Goal: Information Seeking & Learning: Learn about a topic

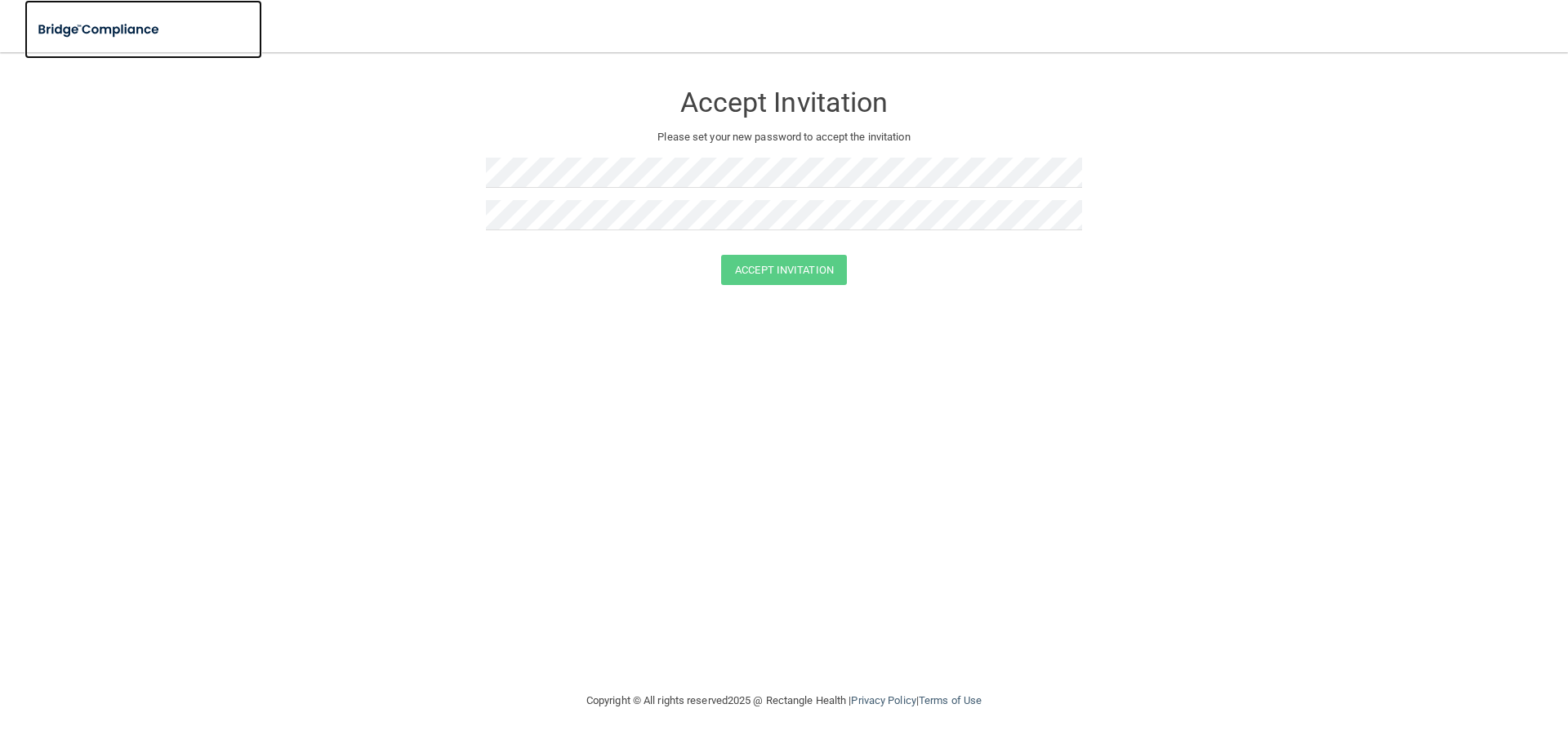
click at [68, 20] on img at bounding box center [100, 30] width 150 height 34
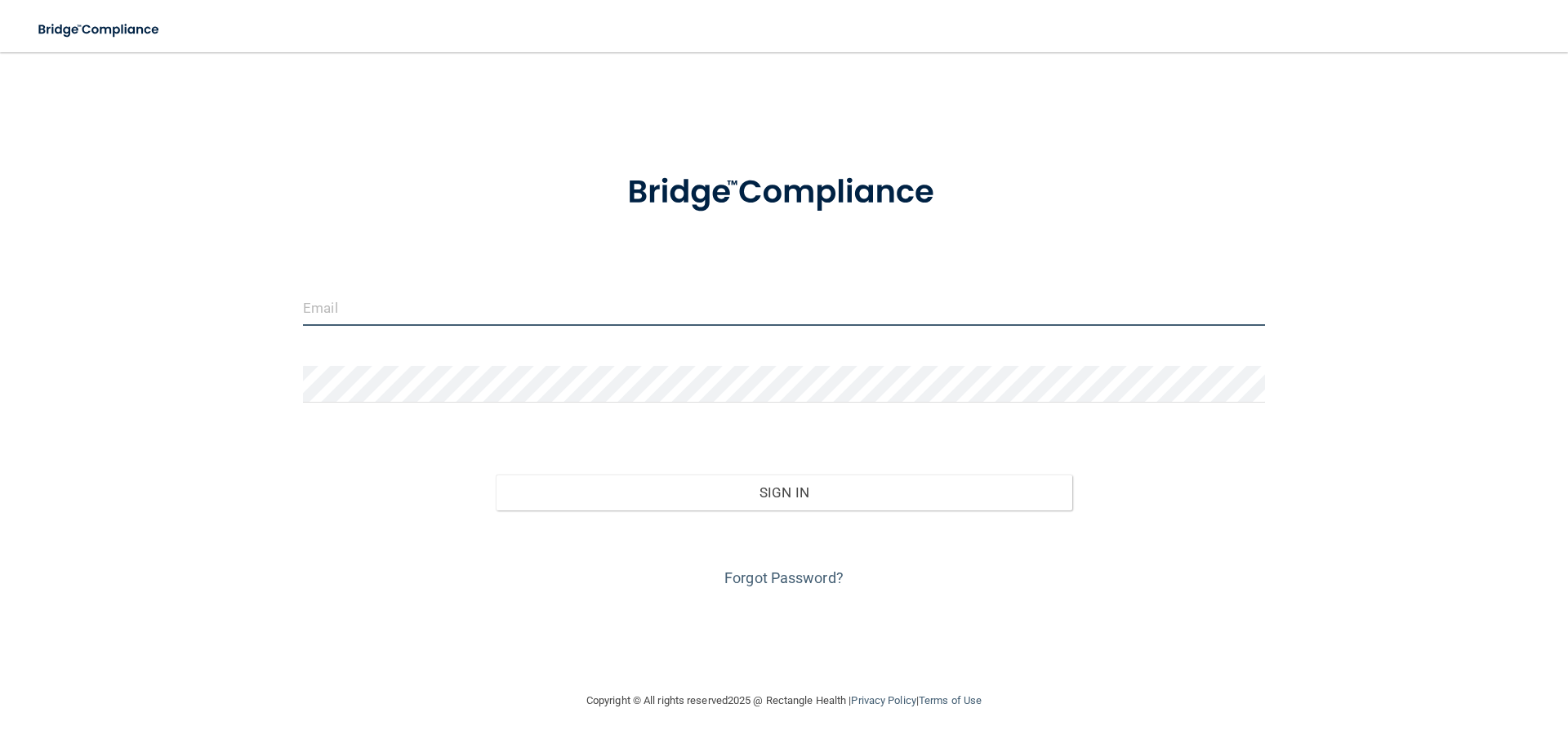
click at [381, 300] on input "email" at bounding box center [784, 307] width 962 height 37
type input "[EMAIL_ADDRESS][DOMAIN_NAME]"
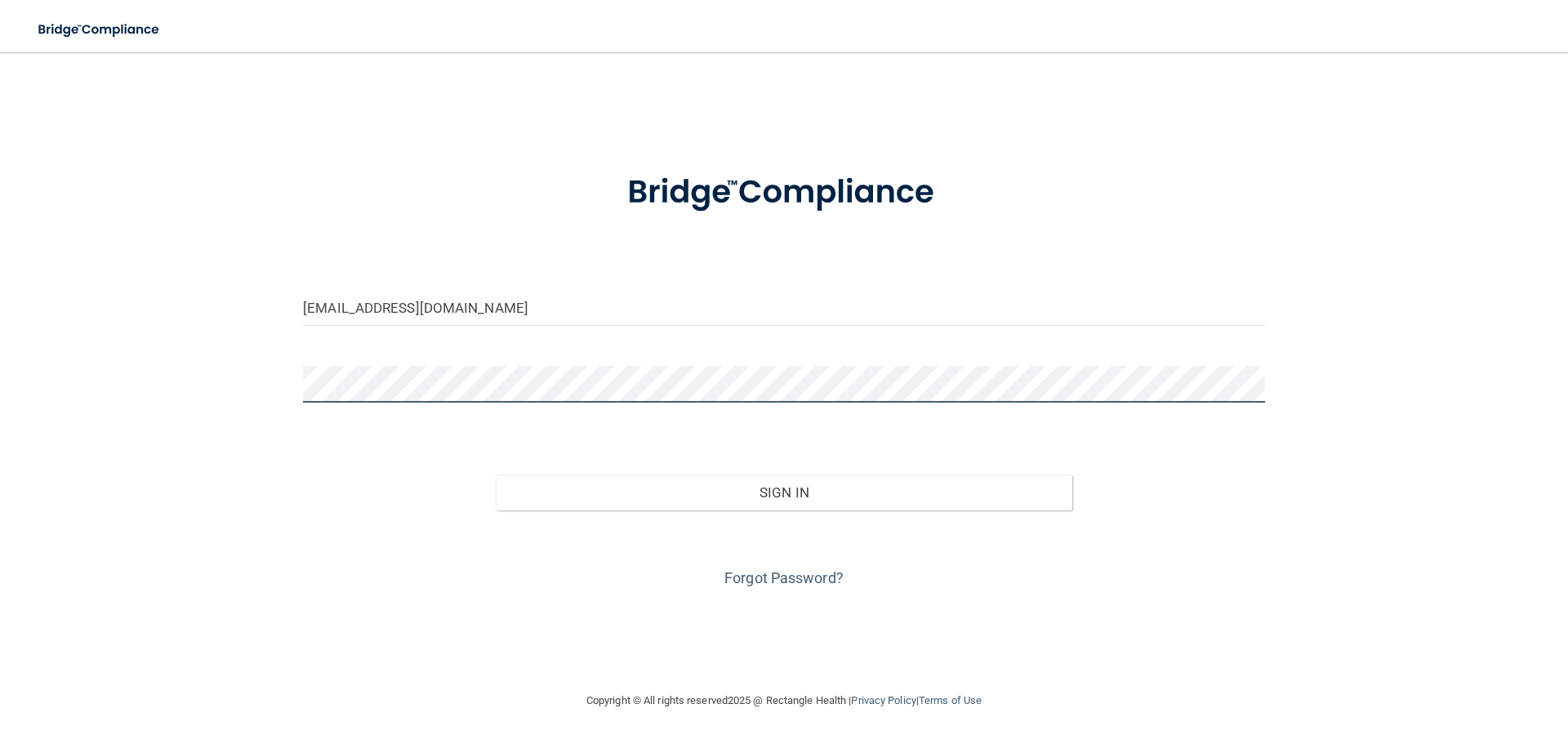
click at [496, 474] on button "Sign In" at bounding box center [784, 492] width 577 height 36
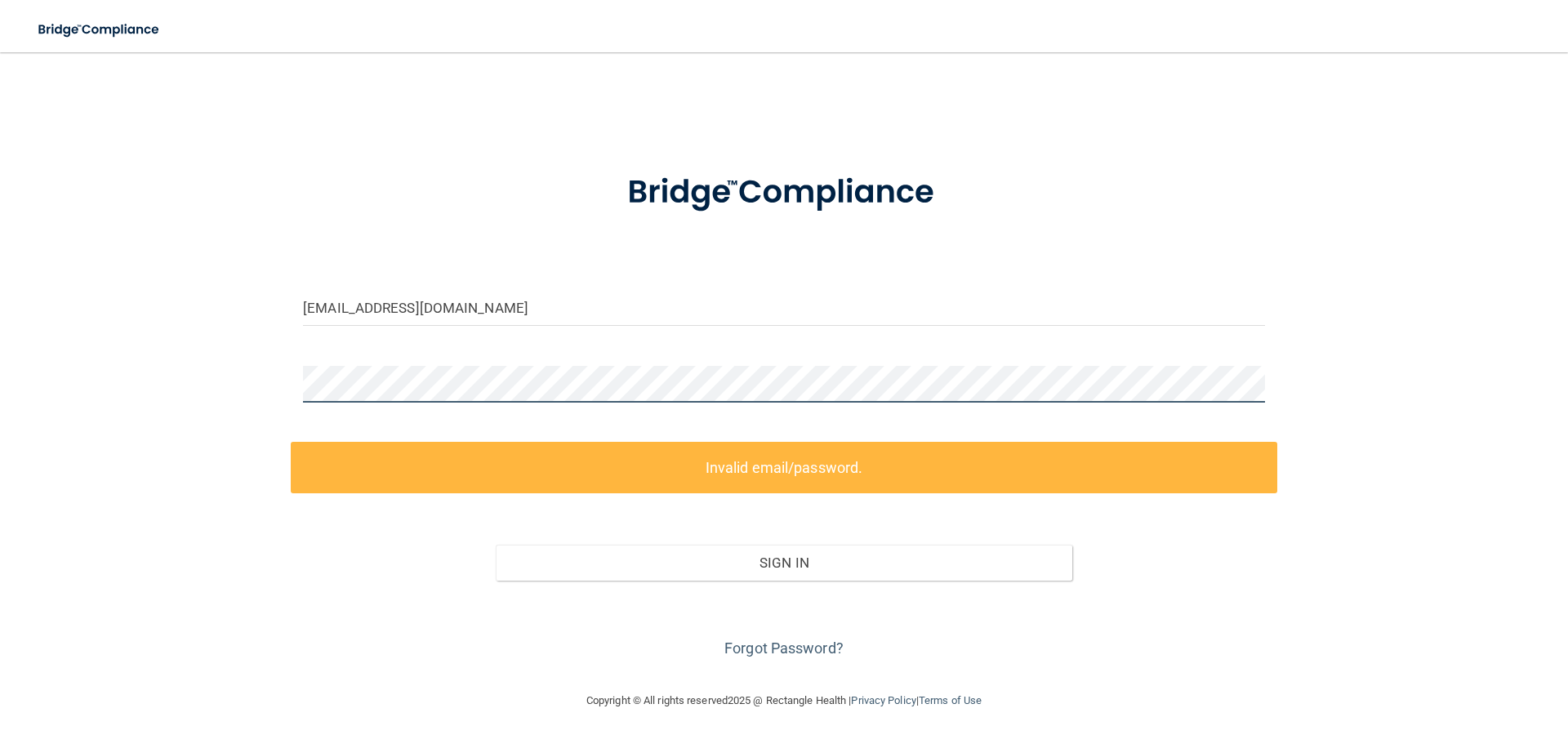
click at [283, 382] on div "[EMAIL_ADDRESS][DOMAIN_NAME] Invalid email/password. You don't have permission …" at bounding box center [784, 371] width 1503 height 606
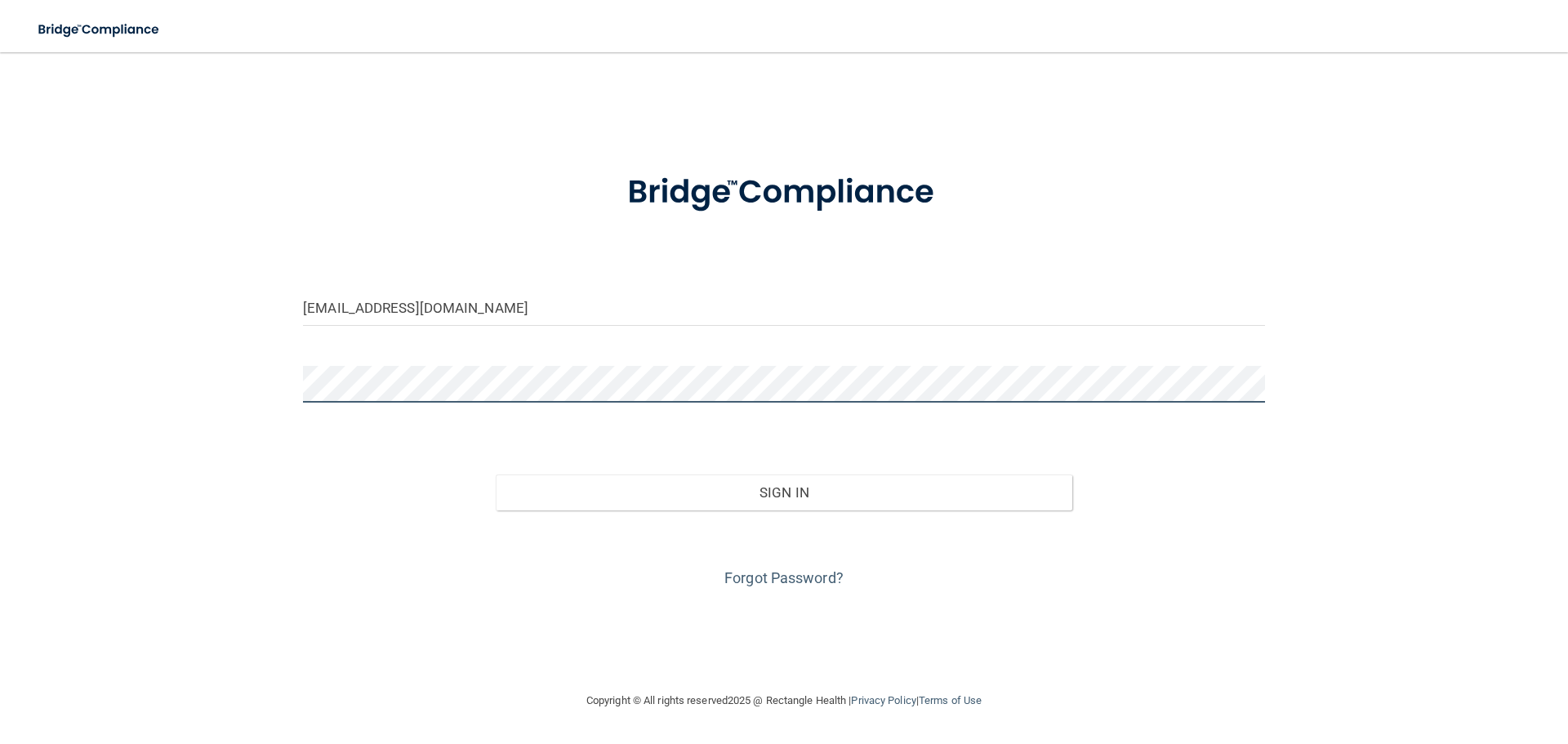
click at [496, 474] on button "Sign In" at bounding box center [784, 492] width 577 height 36
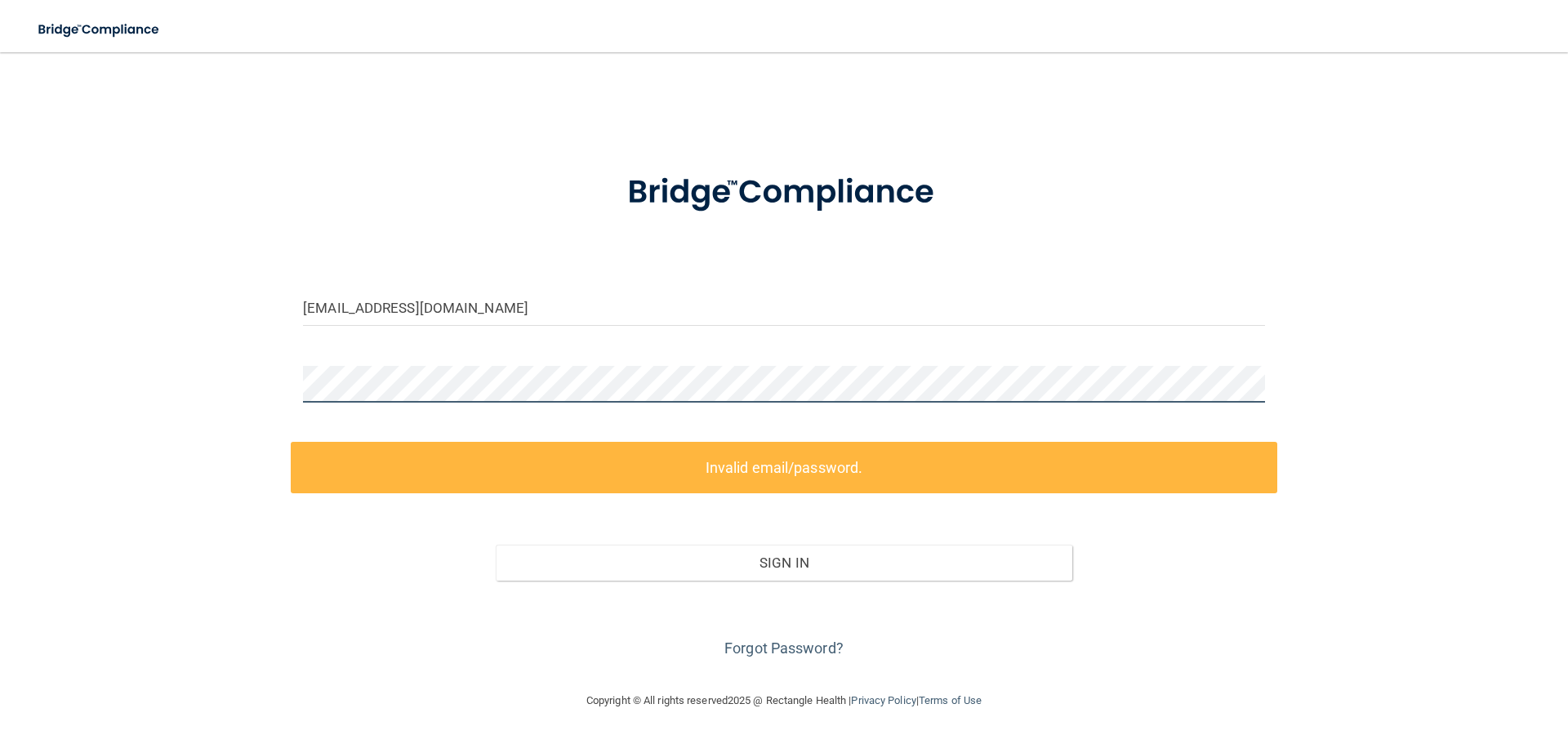
click at [259, 385] on div "[EMAIL_ADDRESS][DOMAIN_NAME] Invalid email/password. You don't have permission …" at bounding box center [784, 371] width 1503 height 606
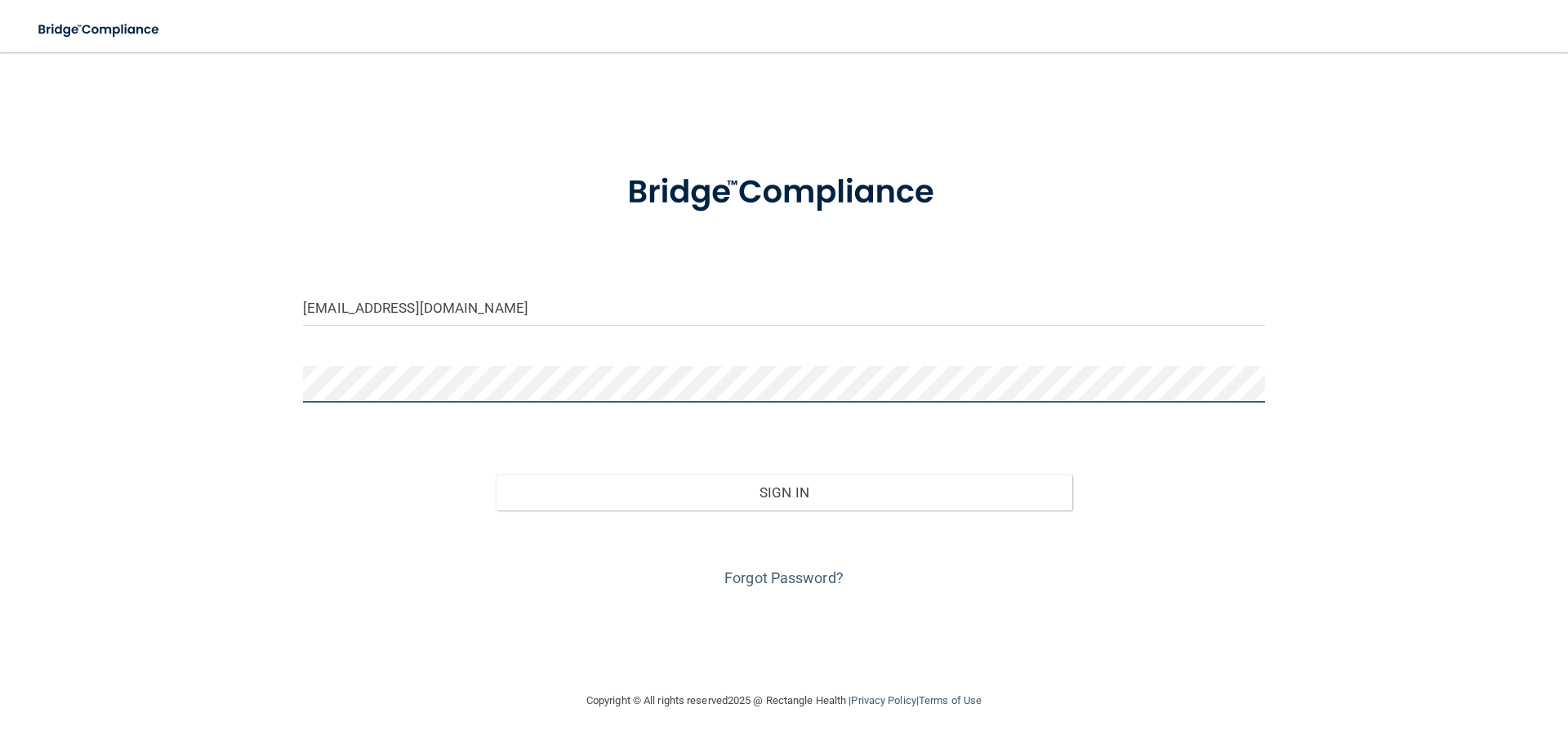
click at [496, 474] on button "Sign In" at bounding box center [784, 492] width 577 height 36
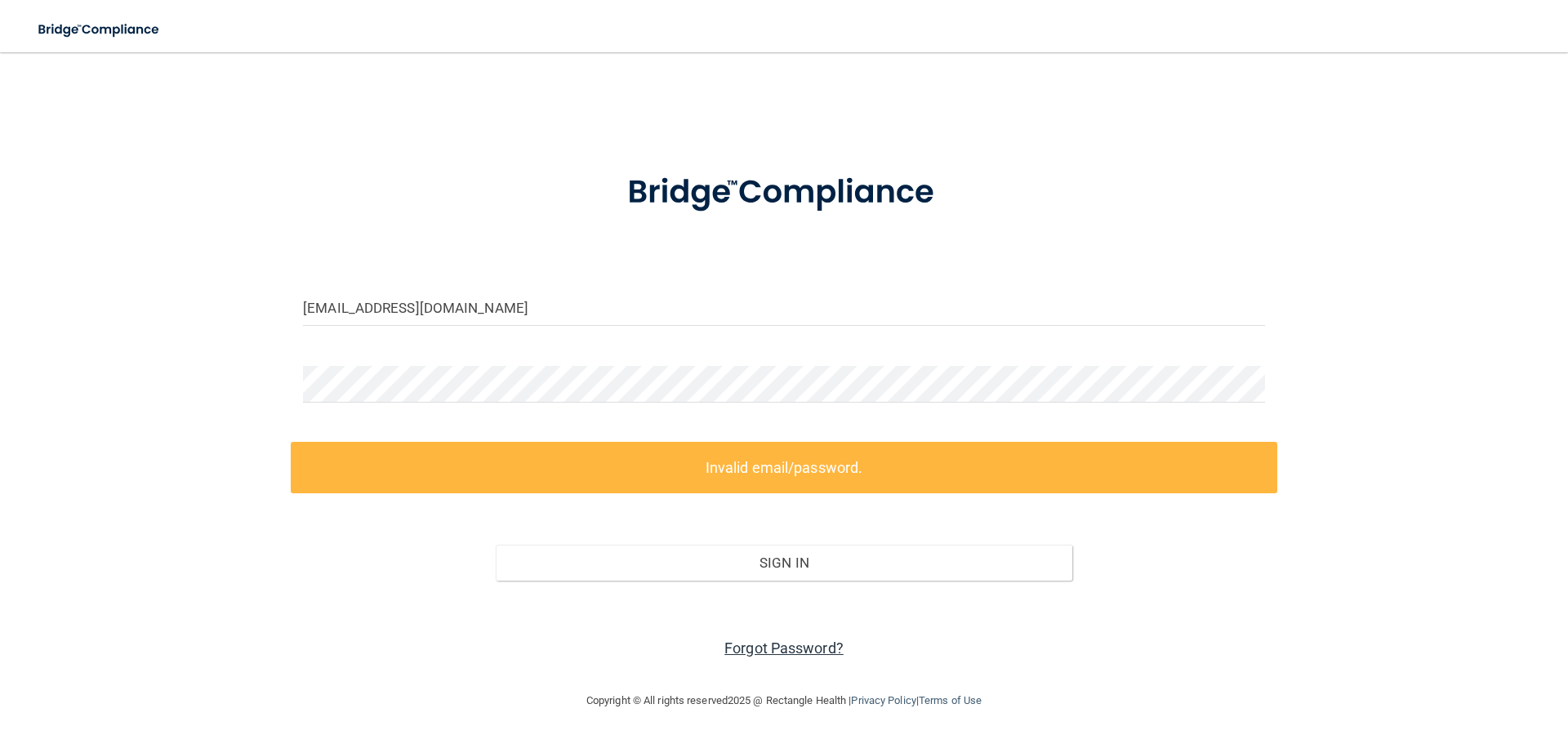
click at [784, 656] on link "Forgot Password?" at bounding box center [784, 647] width 120 height 17
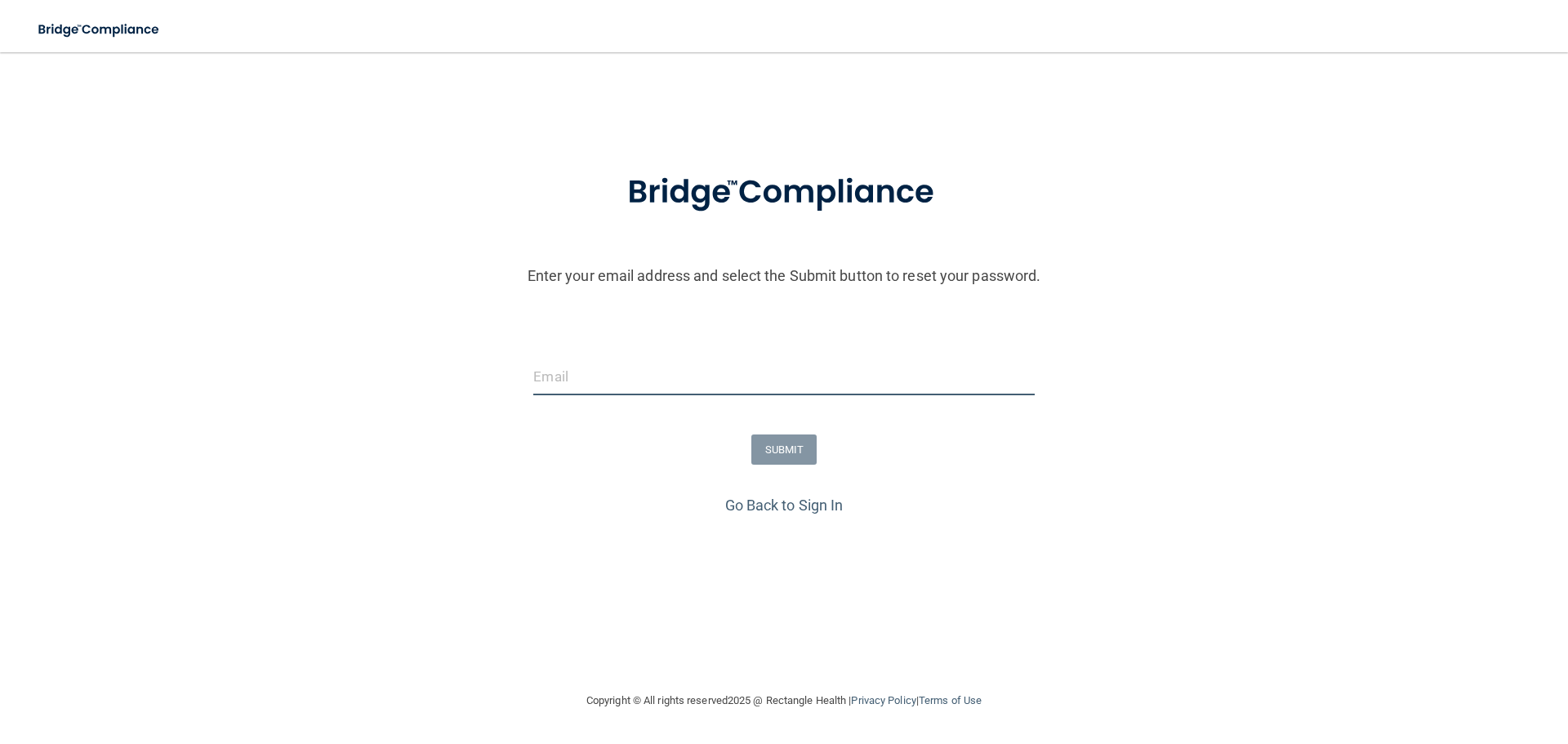
click at [617, 382] on input "email" at bounding box center [784, 377] width 501 height 37
type input "[EMAIL_ADDRESS][DOMAIN_NAME]"
click at [771, 445] on button "SUBMIT" at bounding box center [784, 450] width 66 height 31
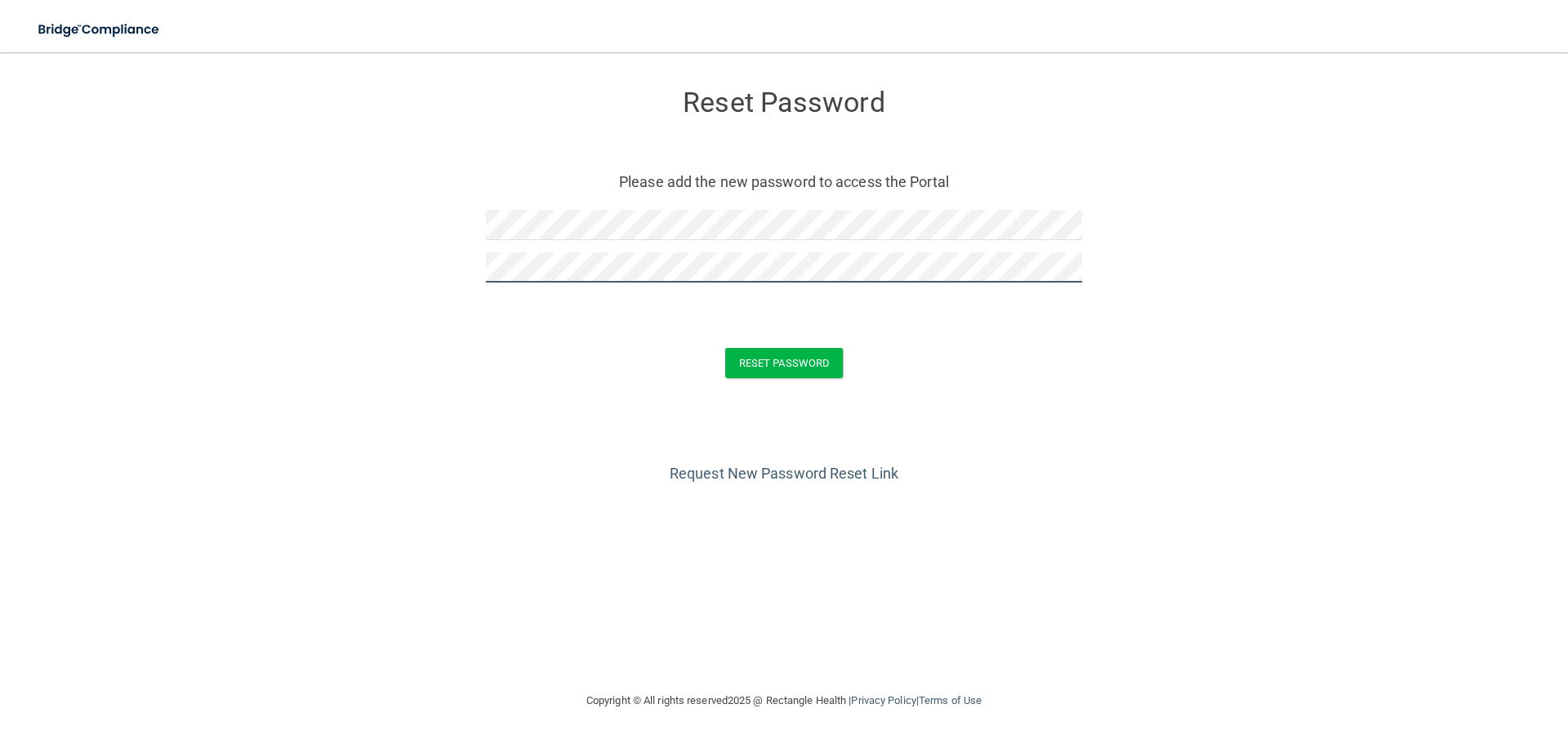
click at [725, 348] on button "Reset Password" at bounding box center [784, 363] width 118 height 31
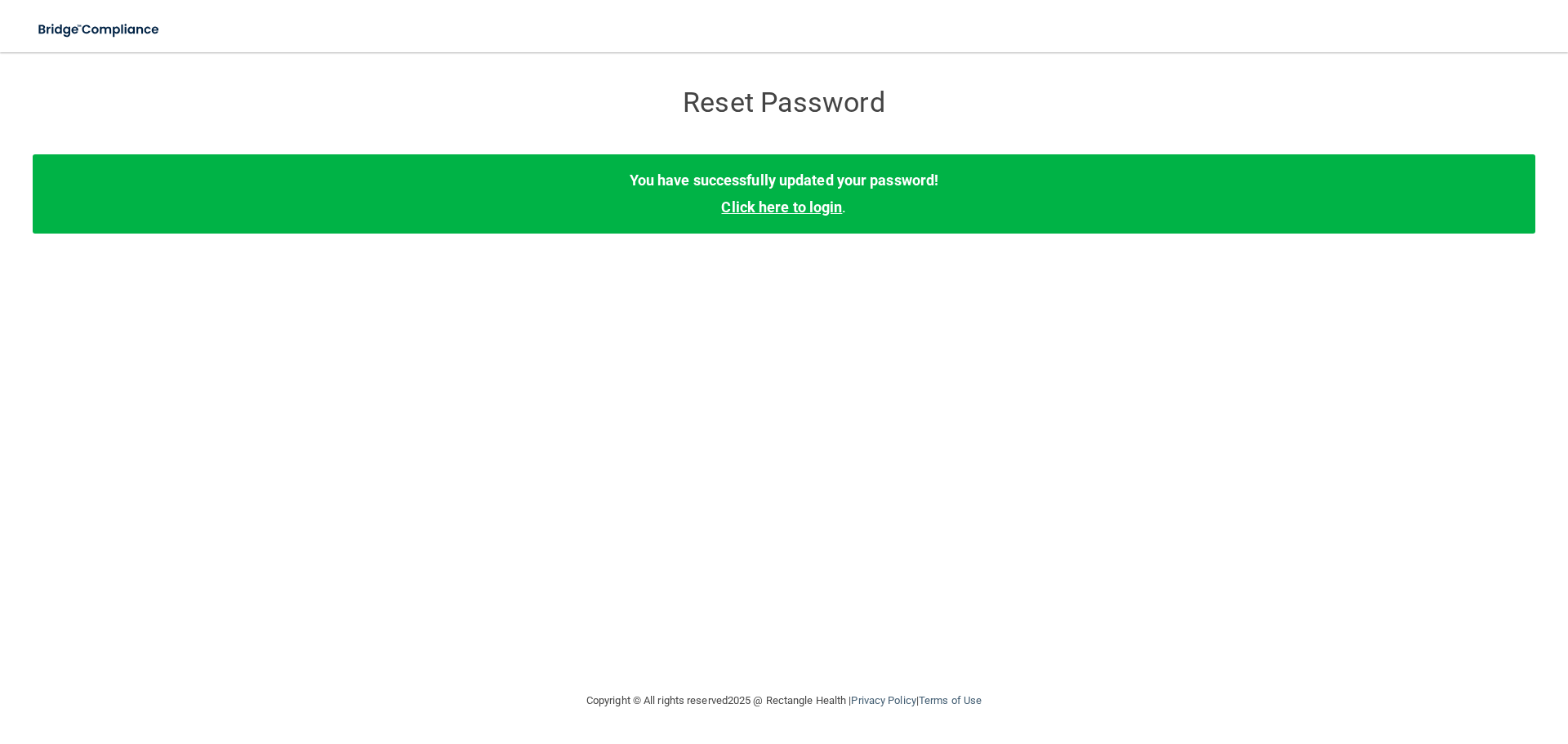
click at [746, 210] on link "Click here to login" at bounding box center [781, 207] width 121 height 17
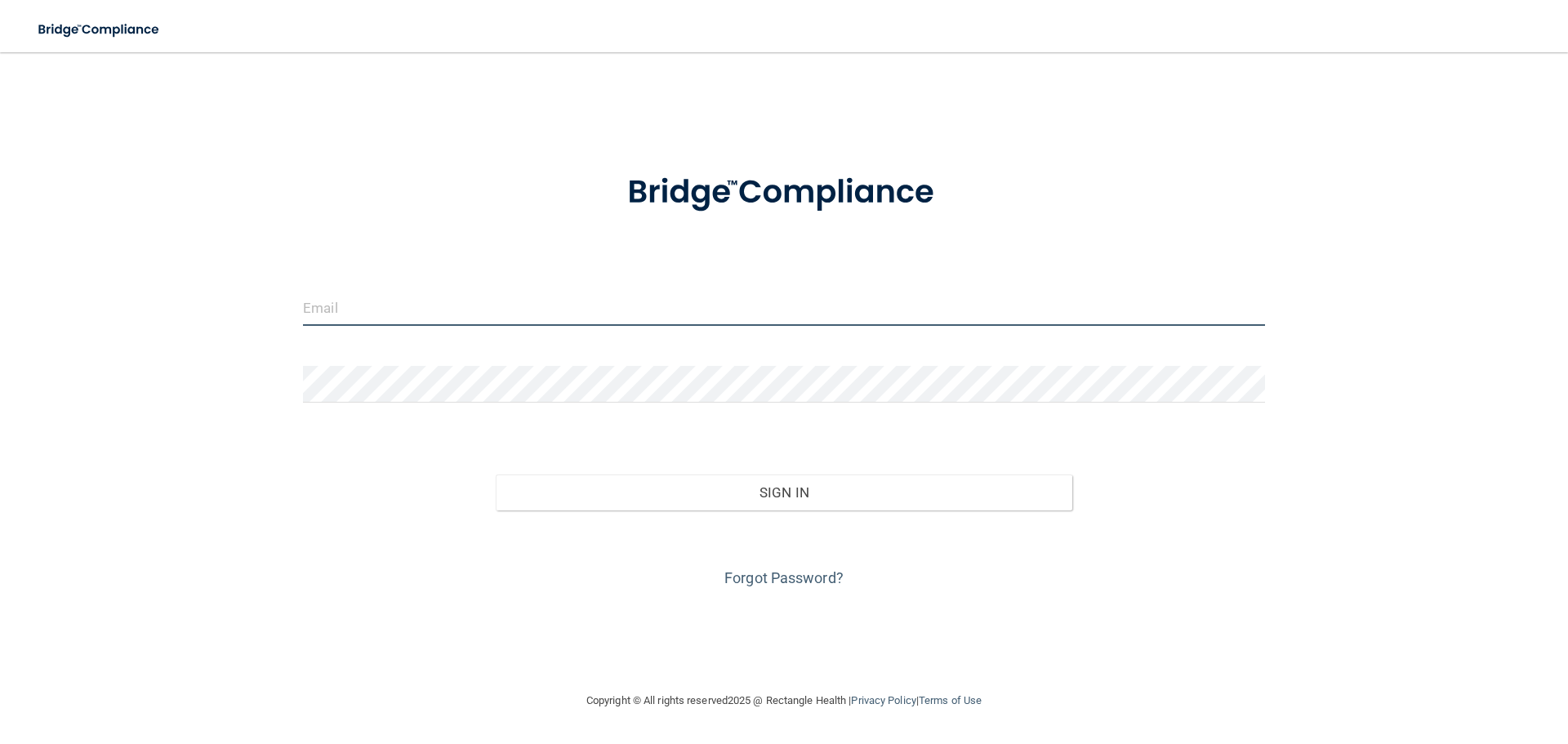
click at [489, 313] on input "email" at bounding box center [784, 307] width 962 height 37
type input "[EMAIL_ADDRESS][DOMAIN_NAME]"
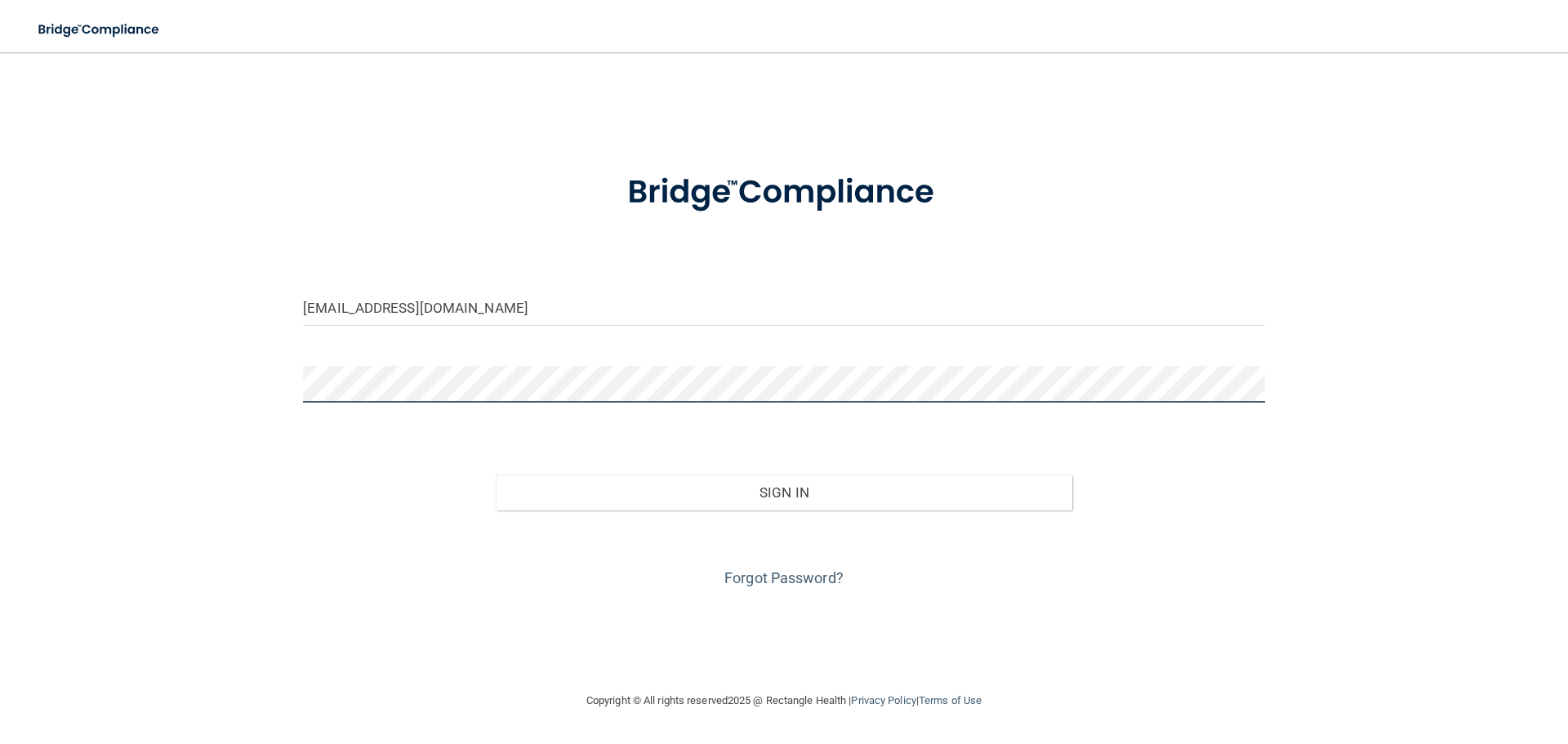
click at [496, 474] on button "Sign In" at bounding box center [784, 492] width 577 height 36
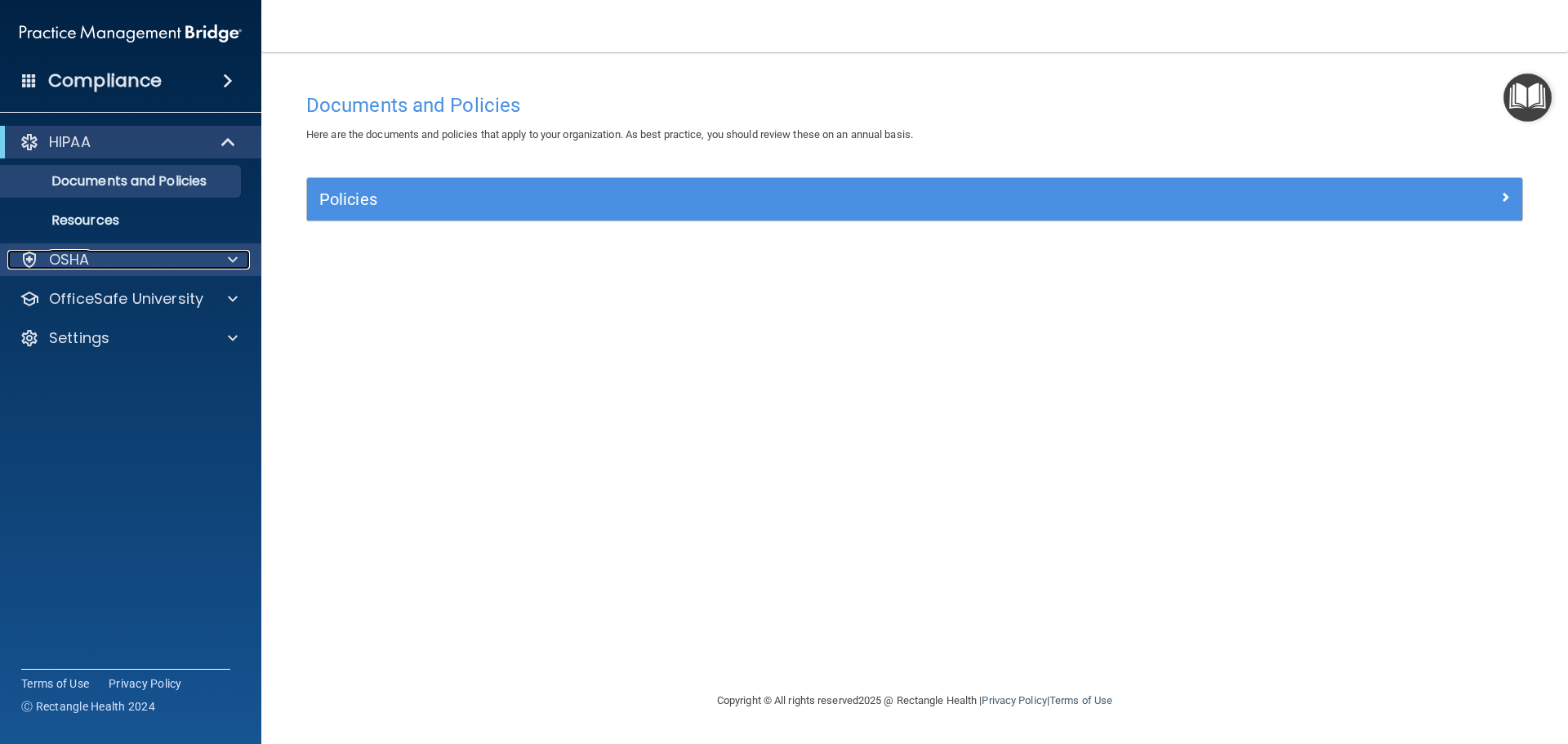
click at [163, 255] on div "OSHA" at bounding box center [109, 260] width 203 height 20
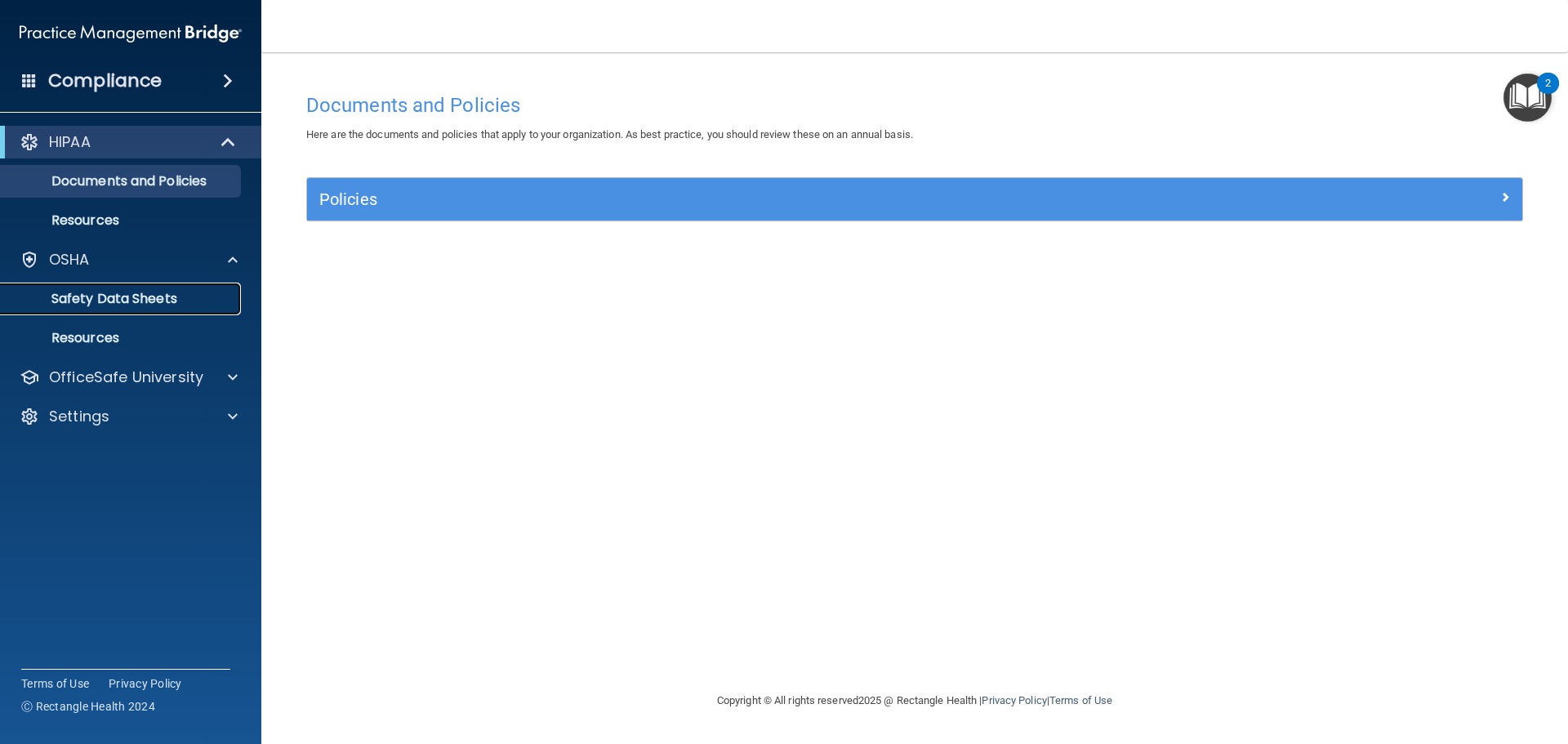
click at [135, 298] on p "Safety Data Sheets" at bounding box center [122, 299] width 223 height 16
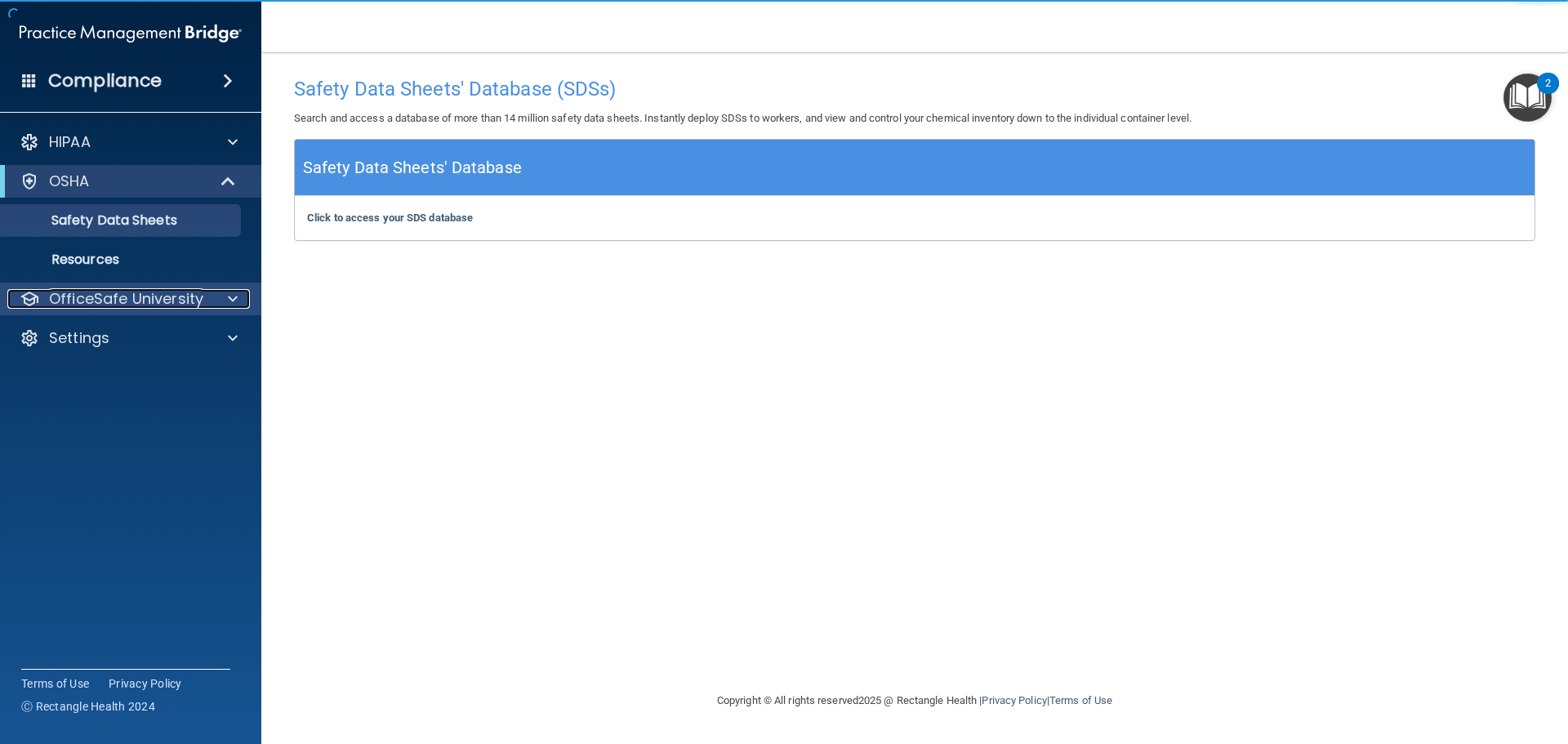
click at [144, 290] on p "OfficeSafe University" at bounding box center [125, 299] width 154 height 20
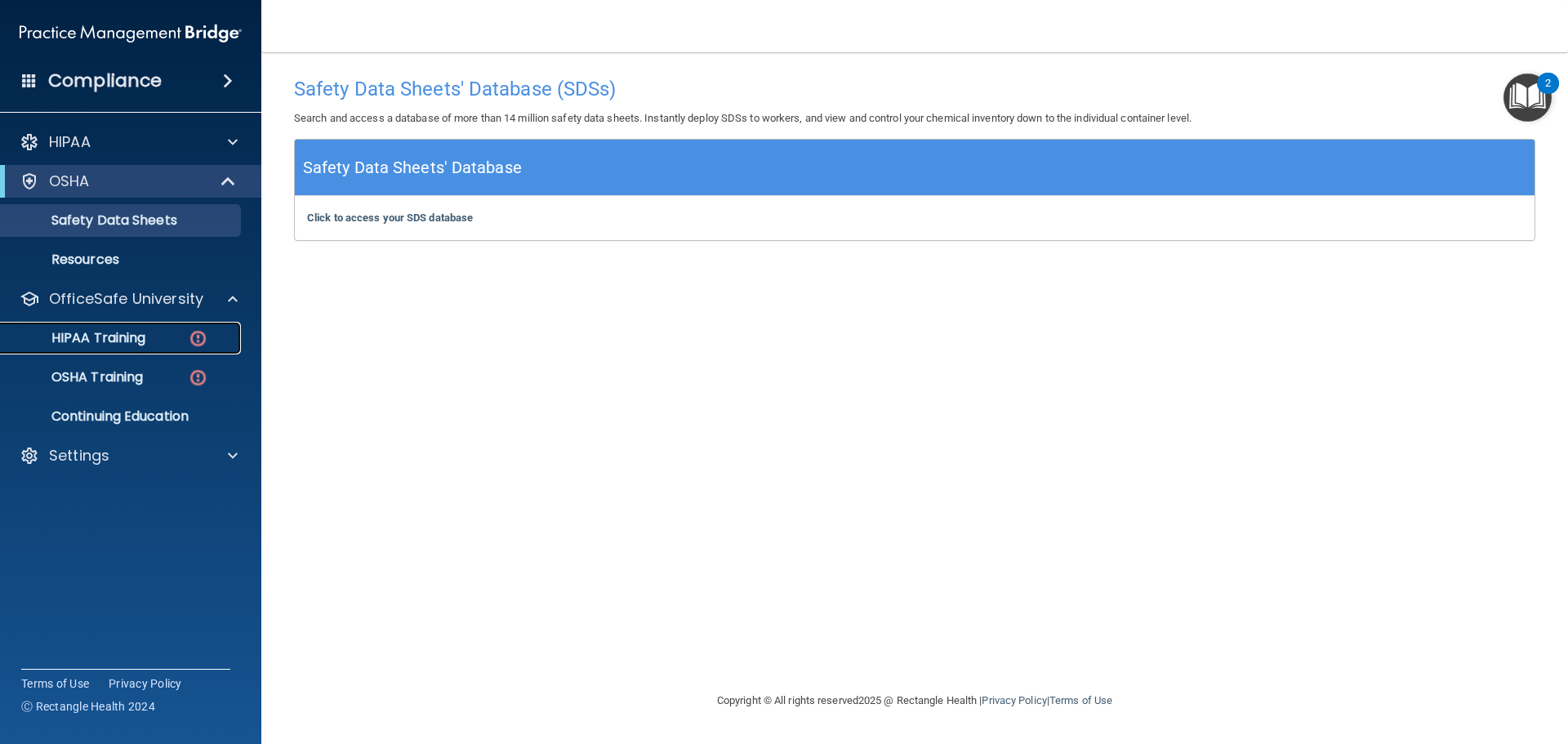
click at [97, 339] on p "HIPAA Training" at bounding box center [78, 338] width 134 height 16
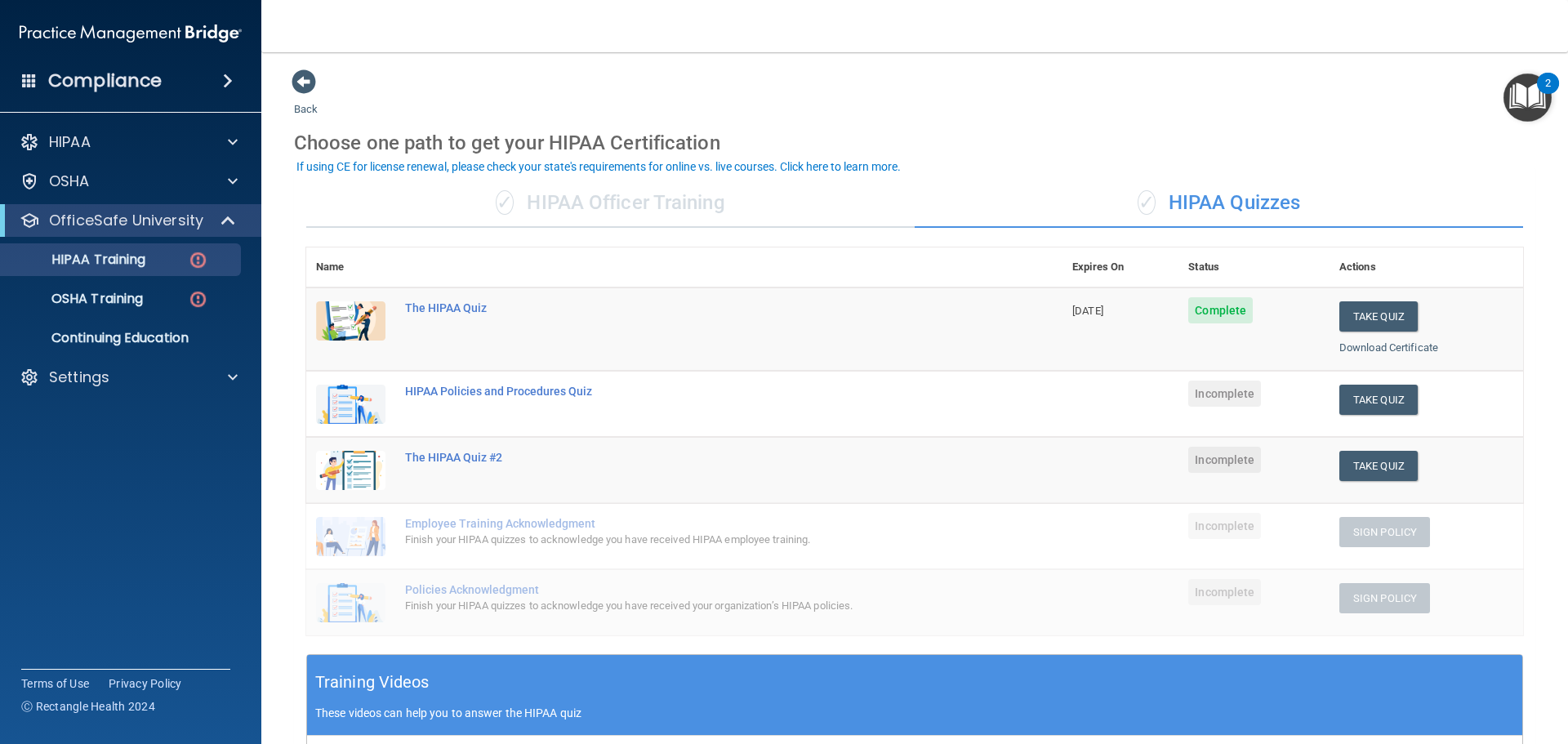
click at [559, 201] on div "✓ HIPAA Officer Training" at bounding box center [610, 203] width 609 height 49
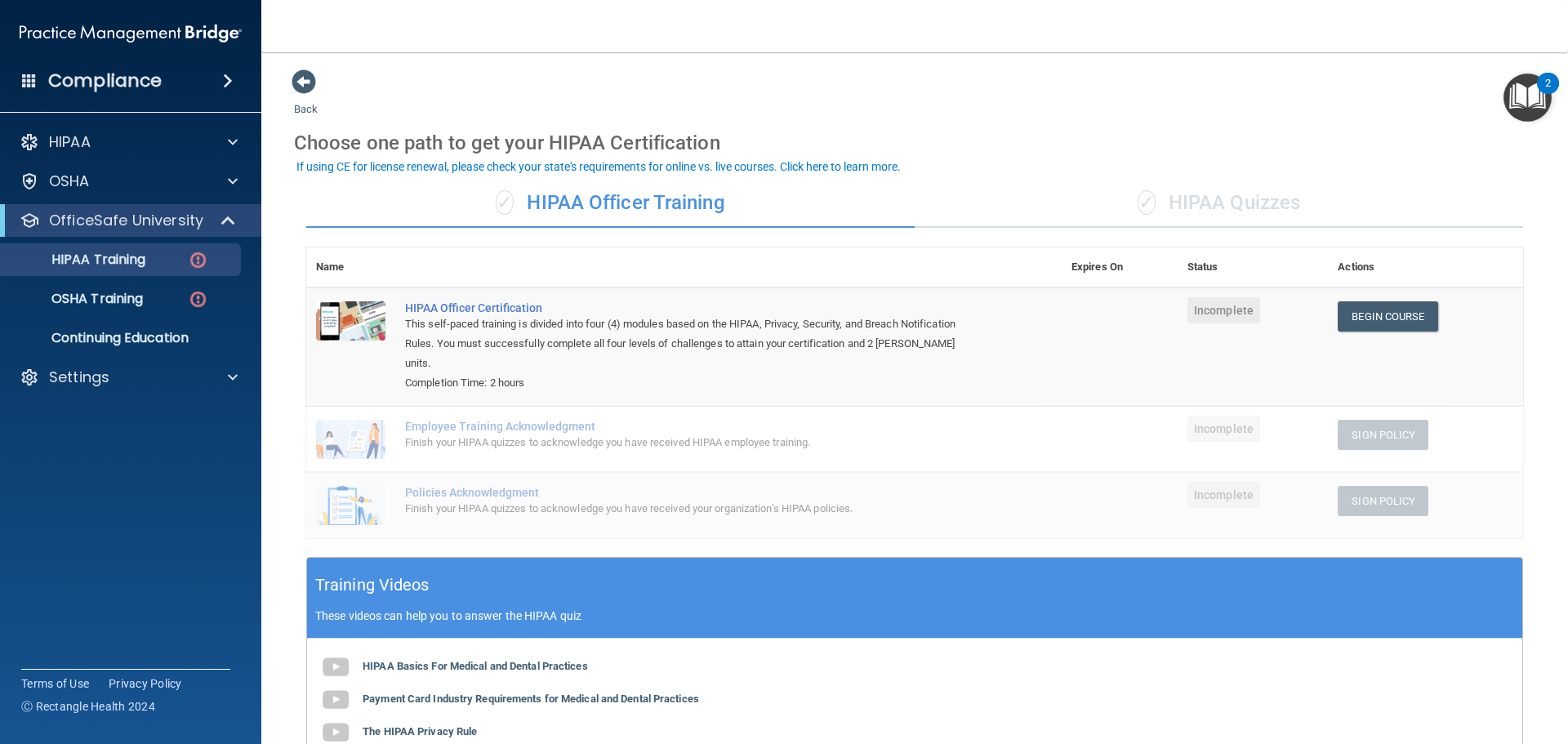
click at [1124, 186] on div "✓ HIPAA Quizzes" at bounding box center [1219, 203] width 609 height 49
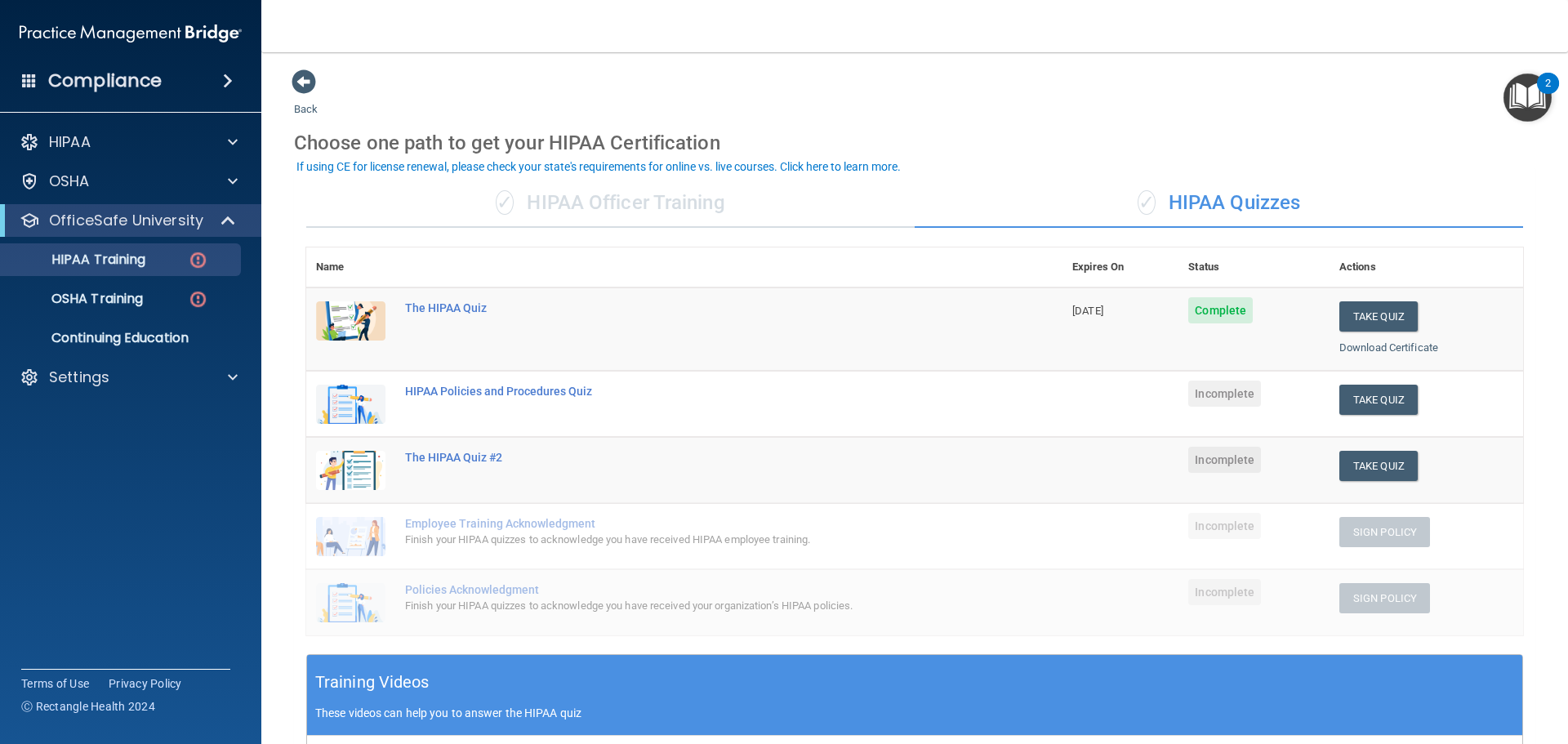
click at [547, 195] on div "✓ HIPAA Officer Training" at bounding box center [610, 203] width 609 height 49
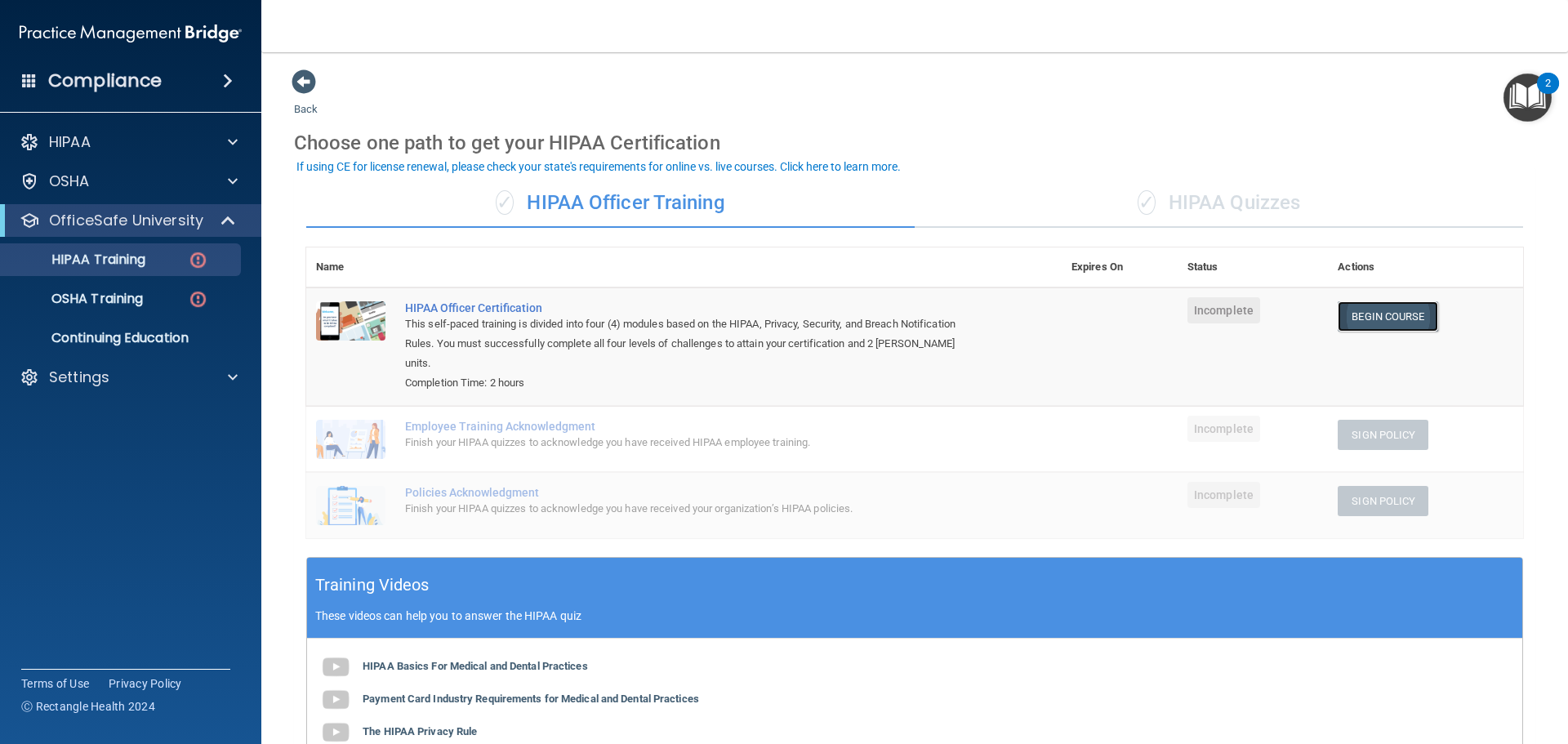
click at [1397, 319] on link "Begin Course" at bounding box center [1387, 316] width 100 height 31
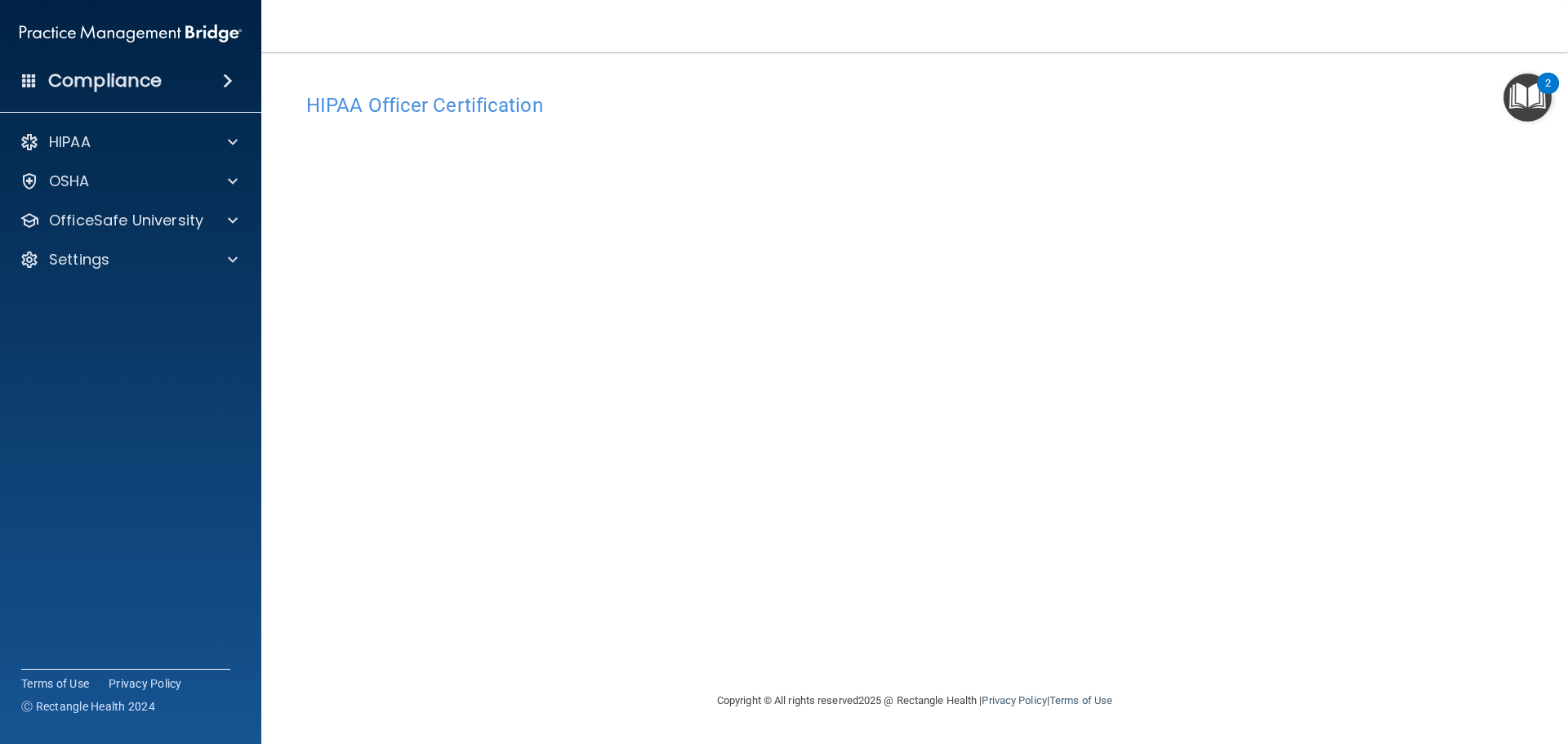
click at [1165, 694] on div "Copyright © All rights reserved 2025 @ Rectangle Health | Privacy Policy | Term…" at bounding box center [915, 700] width 596 height 52
